Goal: Task Accomplishment & Management: Complete application form

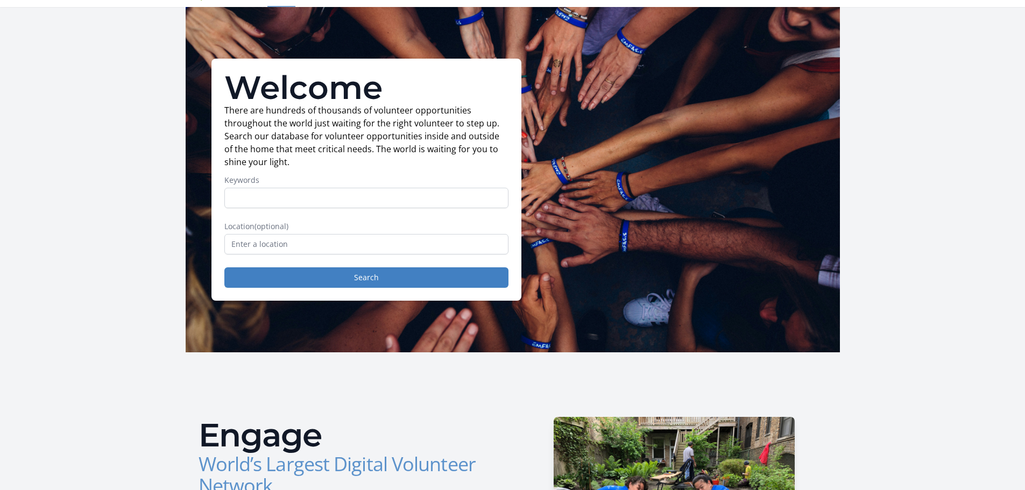
scroll to position [54, 0]
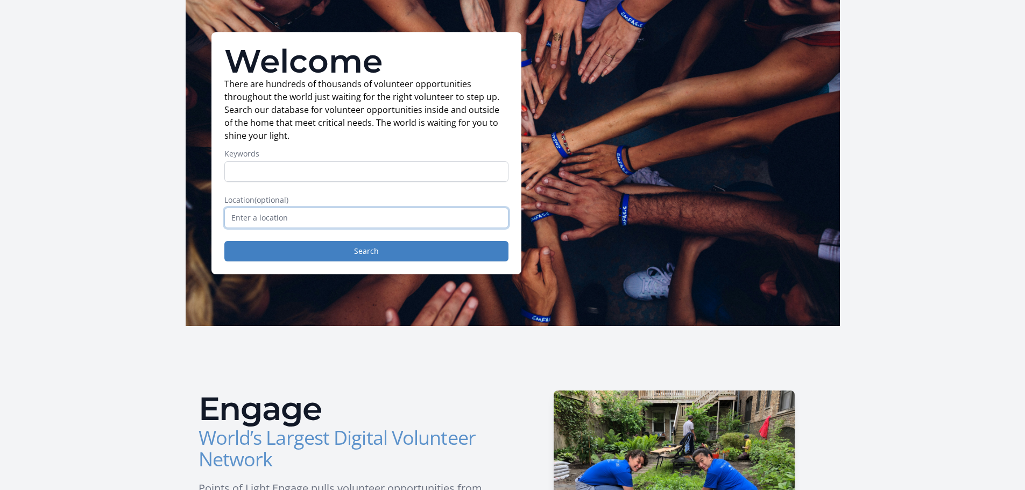
click at [279, 216] on input "text" at bounding box center [366, 218] width 284 height 20
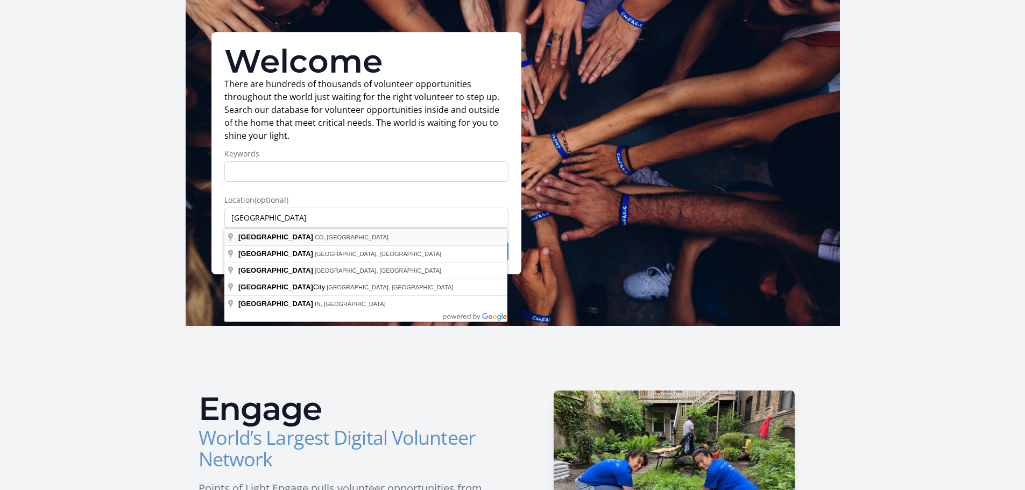
type input "Denver, CO, USA"
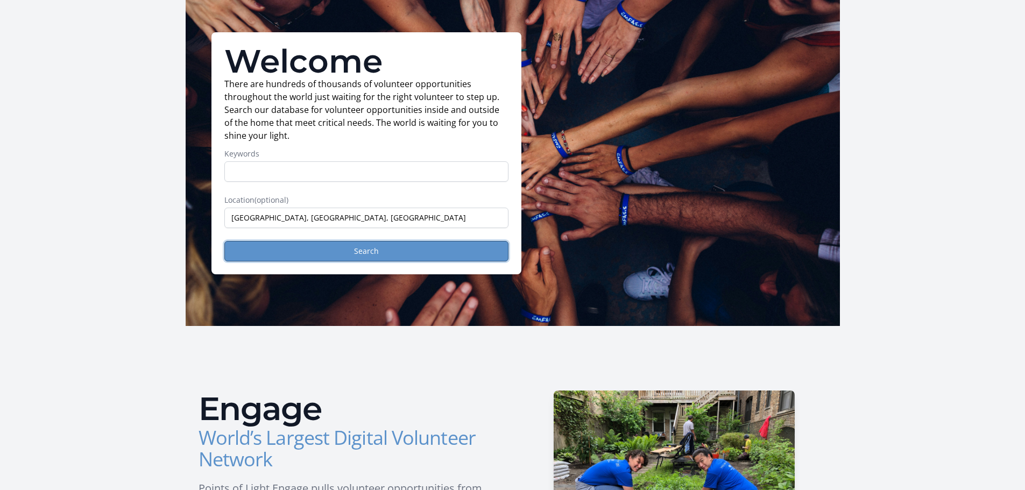
click at [326, 249] on button "Search" at bounding box center [366, 251] width 284 height 20
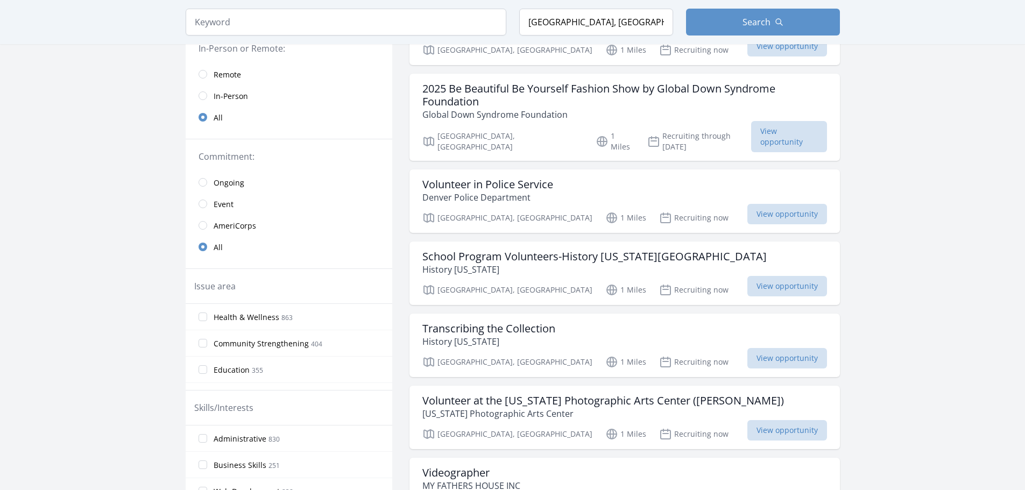
scroll to position [161, 0]
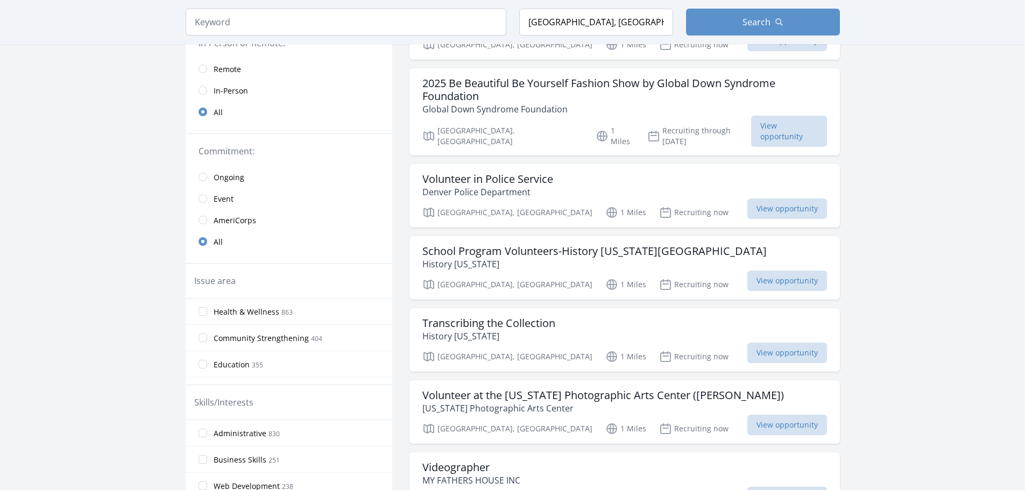
click at [212, 88] on link "In-Person" at bounding box center [289, 91] width 207 height 22
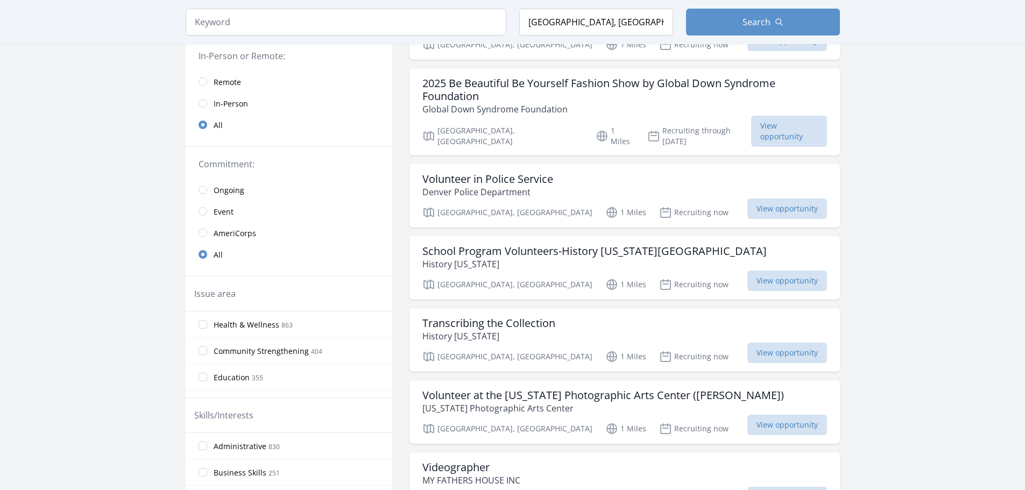
scroll to position [174, 0]
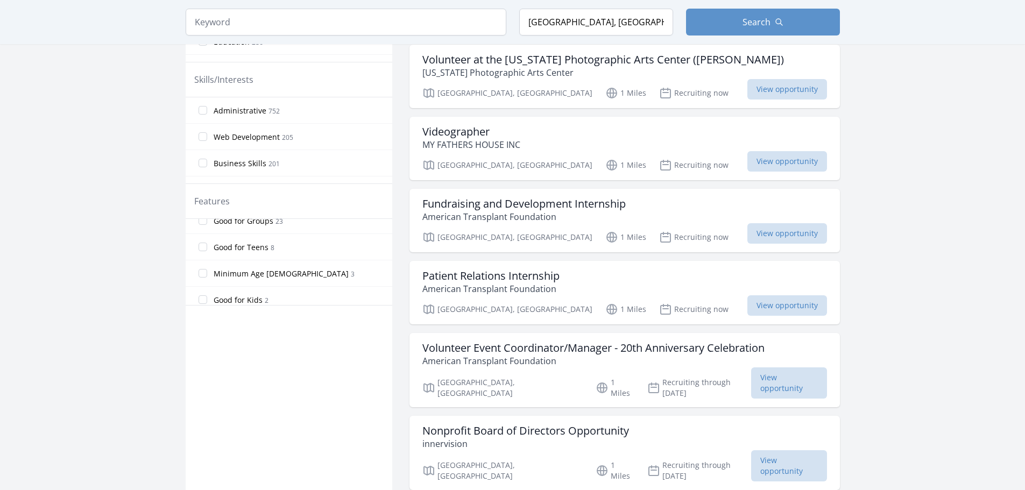
scroll to position [161, 0]
click at [263, 252] on span "Good for Groups" at bounding box center [244, 255] width 60 height 11
click at [207, 252] on input "Good for Groups 23" at bounding box center [203, 255] width 9 height 9
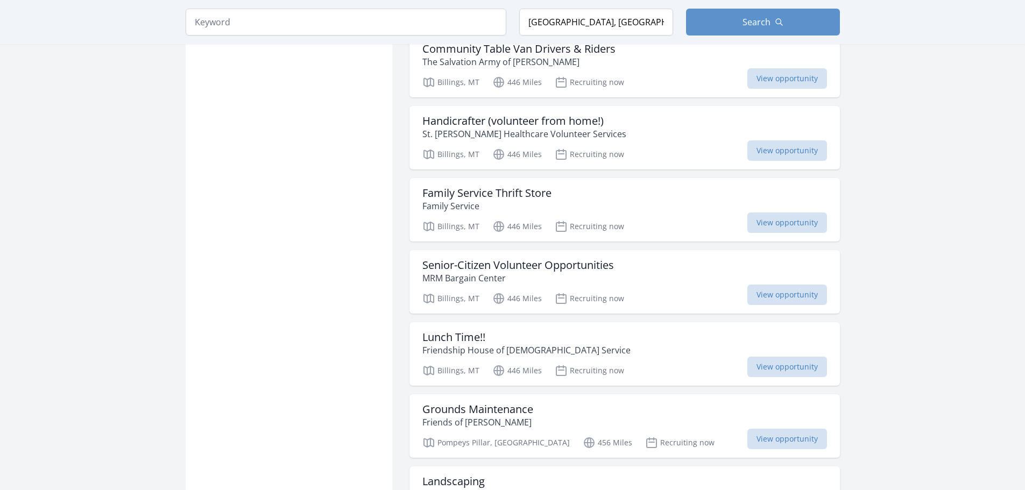
scroll to position [915, 0]
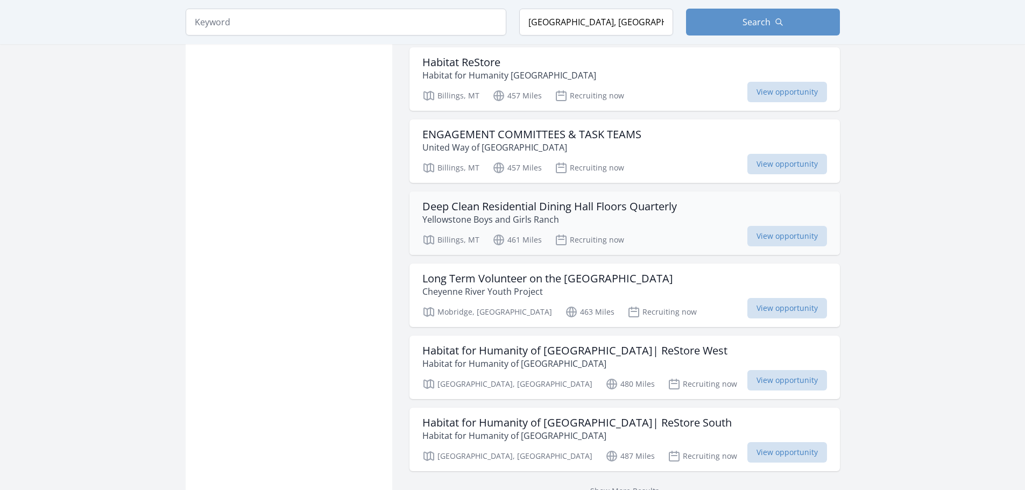
scroll to position [1400, 0]
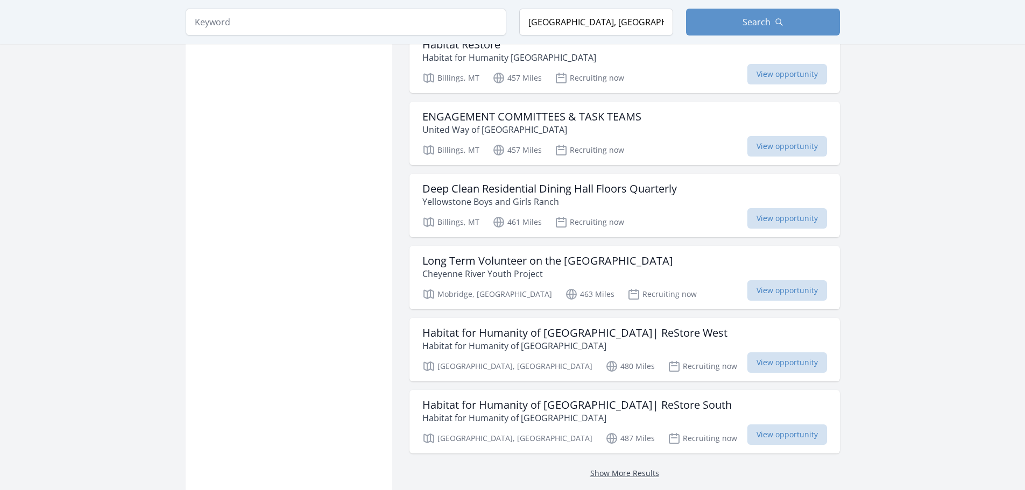
click at [634, 468] on link "Show More Results" at bounding box center [624, 473] width 69 height 10
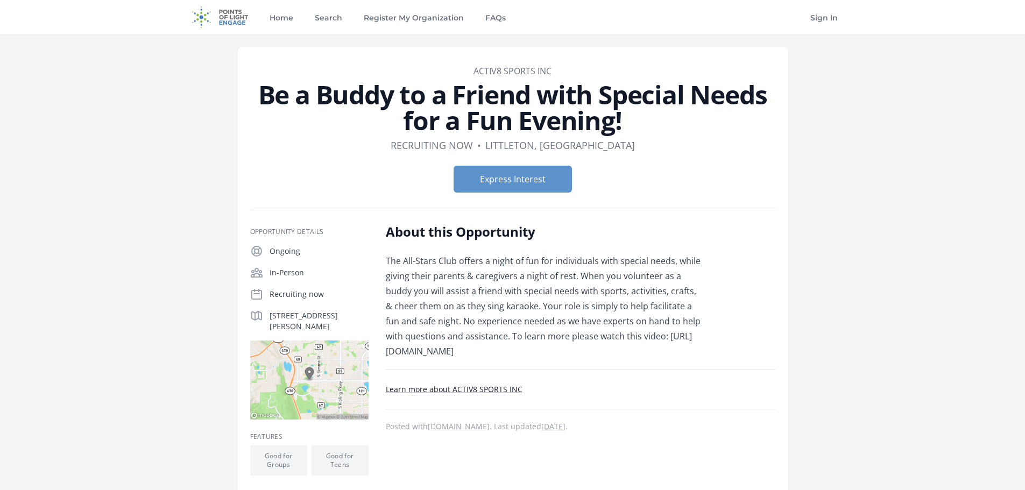
scroll to position [54, 0]
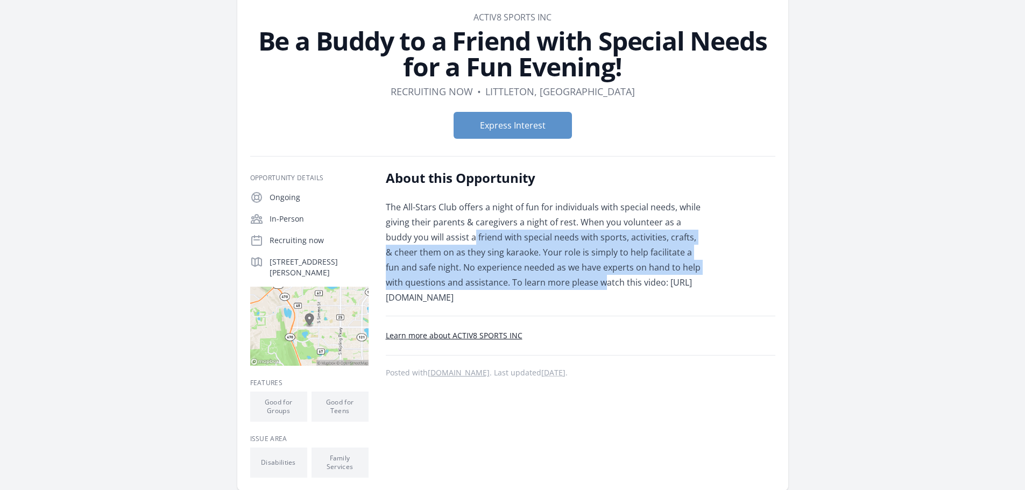
drag, startPoint x: 448, startPoint y: 237, endPoint x: 584, endPoint y: 284, distance: 143.8
click at [584, 284] on p "The All-Stars Club offers a night of fun for individuals with special needs, wh…" at bounding box center [543, 253] width 315 height 106
click at [569, 254] on p "The All-Stars Club offers a night of fun for individuals with special needs, wh…" at bounding box center [543, 253] width 315 height 106
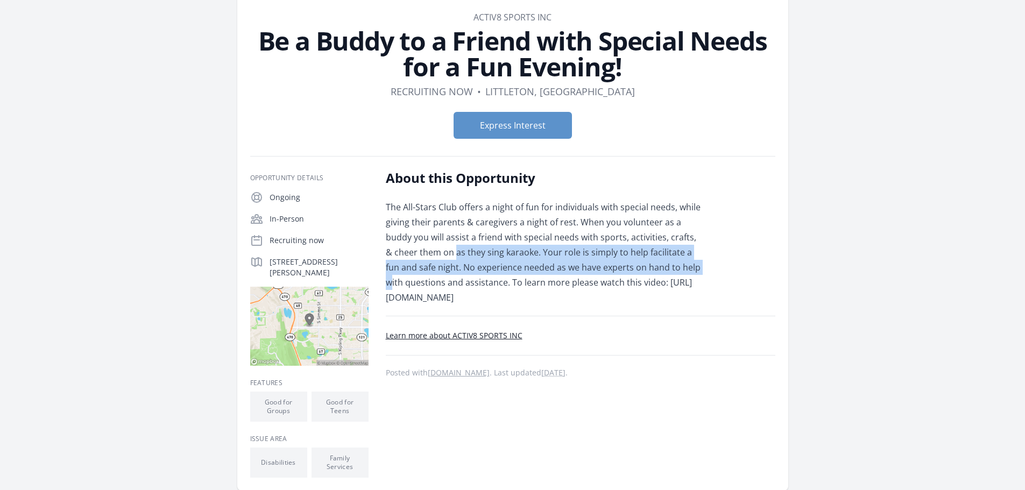
drag, startPoint x: 424, startPoint y: 248, endPoint x: 672, endPoint y: 270, distance: 249.1
click at [672, 270] on p "The All-Stars Club offers a night of fun for individuals with special needs, wh…" at bounding box center [543, 253] width 315 height 106
click at [673, 270] on p "The All-Stars Club offers a night of fun for individuals with special needs, wh…" at bounding box center [543, 253] width 315 height 106
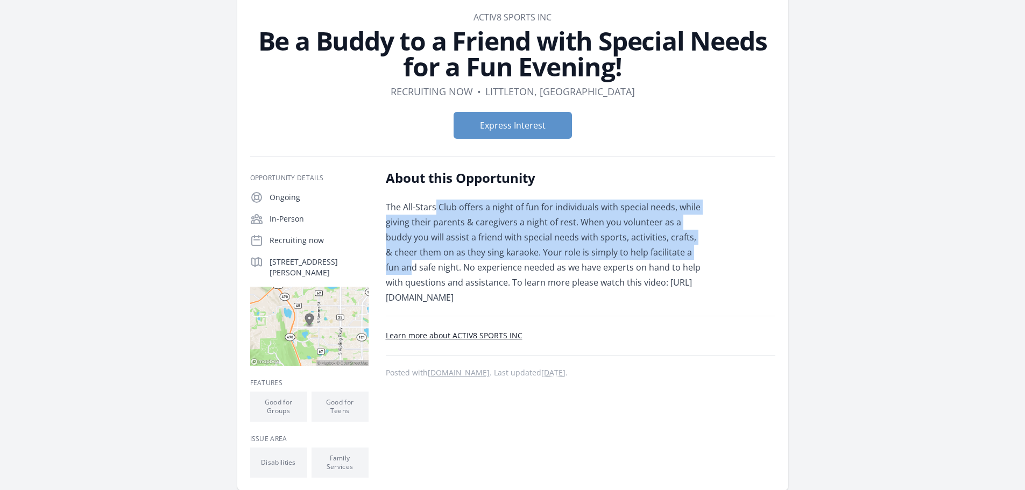
drag, startPoint x: 435, startPoint y: 201, endPoint x: 681, endPoint y: 250, distance: 250.2
click at [681, 250] on p "The All-Stars Club offers a night of fun for individuals with special needs, wh…" at bounding box center [543, 253] width 315 height 106
click at [650, 247] on p "The All-Stars Club offers a night of fun for individuals with special needs, wh…" at bounding box center [543, 253] width 315 height 106
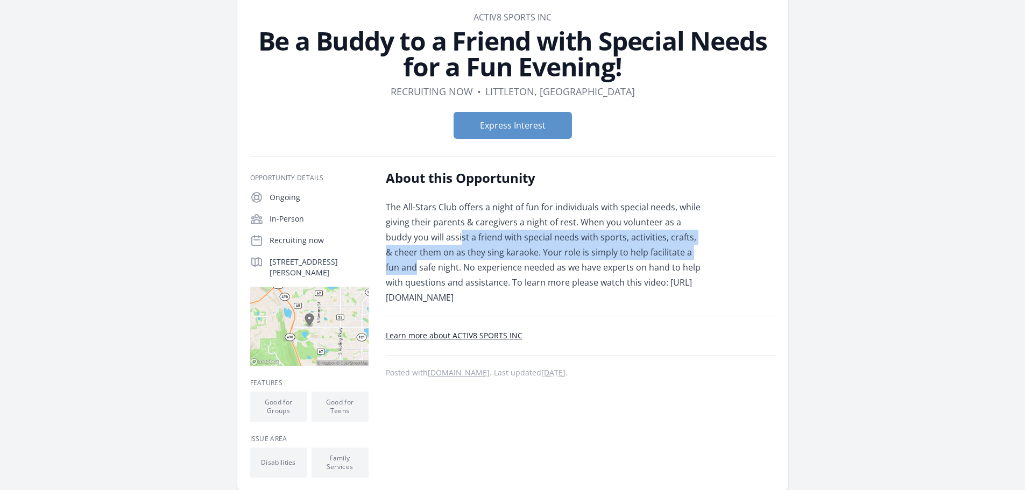
drag, startPoint x: 435, startPoint y: 235, endPoint x: 702, endPoint y: 258, distance: 268.5
click at [701, 258] on p "The All-Stars Club offers a night of fun for individuals with special needs, wh…" at bounding box center [543, 253] width 315 height 106
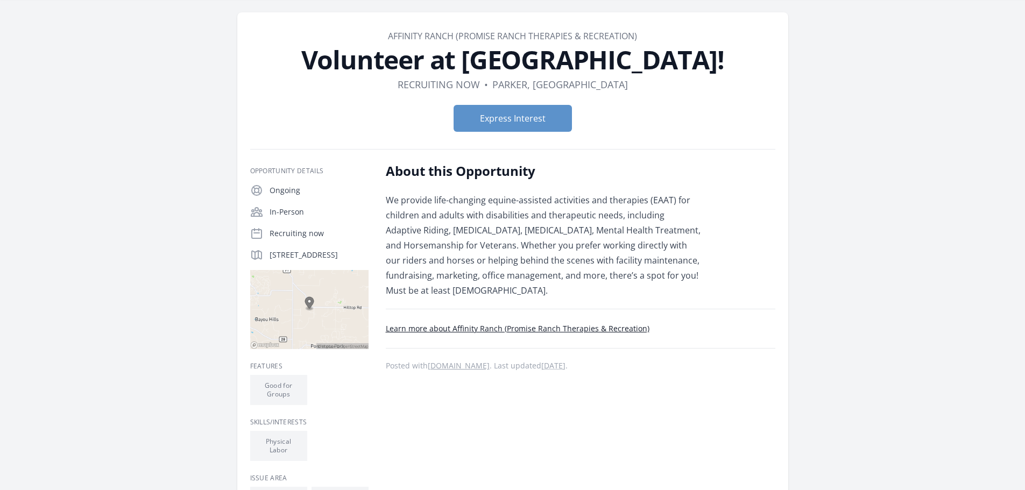
scroll to position [54, 0]
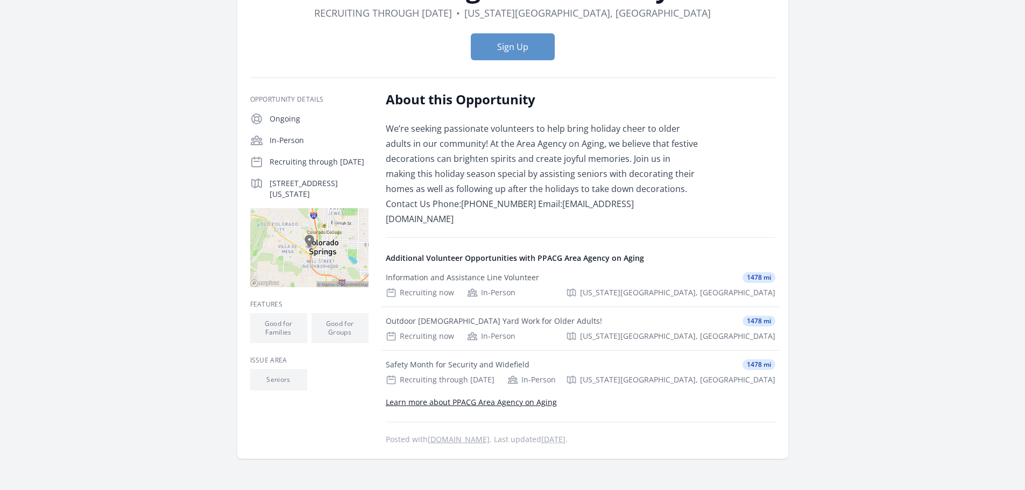
scroll to position [54, 0]
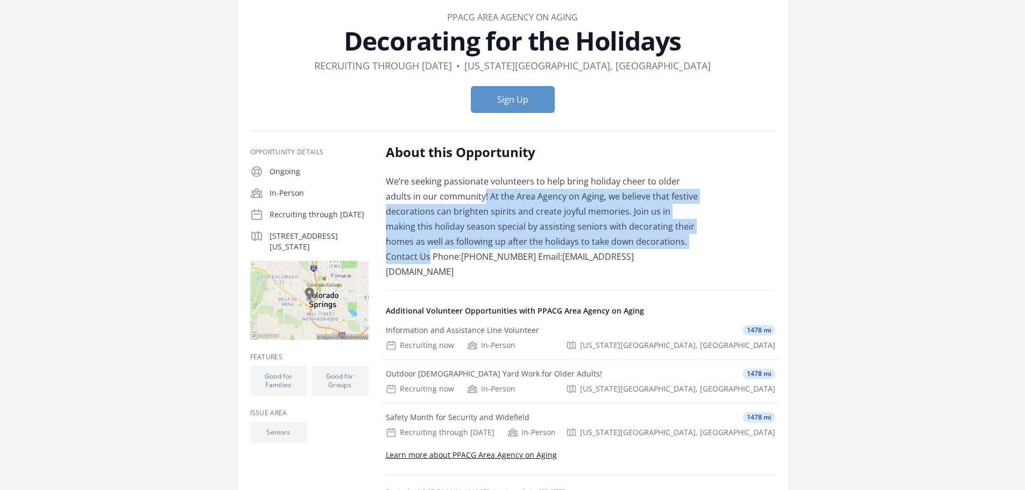
drag, startPoint x: 457, startPoint y: 193, endPoint x: 604, endPoint y: 230, distance: 152.1
click at [676, 236] on p "We’re seeking passionate volunteers to help bring holiday cheer to older adults…" at bounding box center [543, 227] width 315 height 106
click at [571, 230] on p "We’re seeking passionate volunteers to help bring holiday cheer to older adults…" at bounding box center [543, 227] width 315 height 106
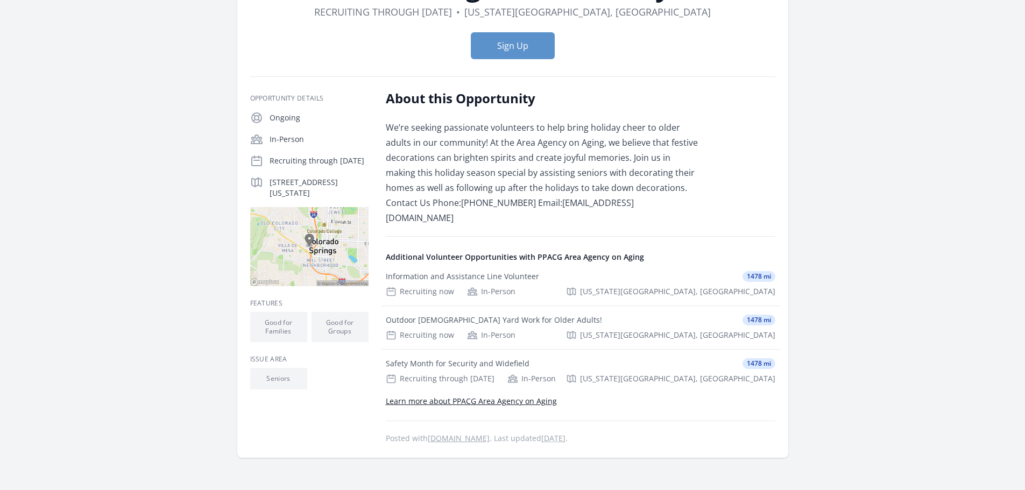
scroll to position [0, 0]
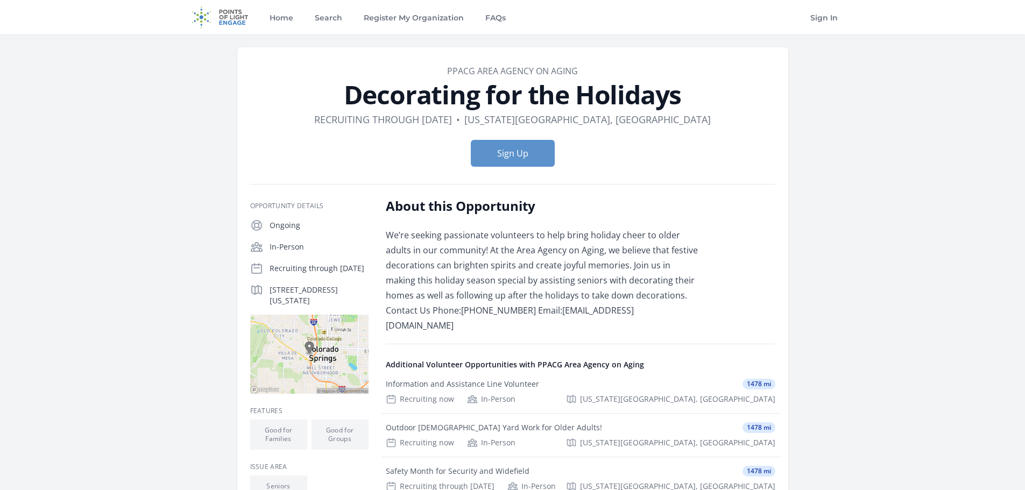
drag, startPoint x: 431, startPoint y: 68, endPoint x: 605, endPoint y: 69, distance: 174.4
click at [602, 71] on dd "PPACG Area Agency on Aging" at bounding box center [512, 71] width 525 height 13
copy link "PPACG Area Agency on Aging"
click at [213, 18] on img at bounding box center [220, 17] width 69 height 34
